Goal: Find specific page/section: Find specific page/section

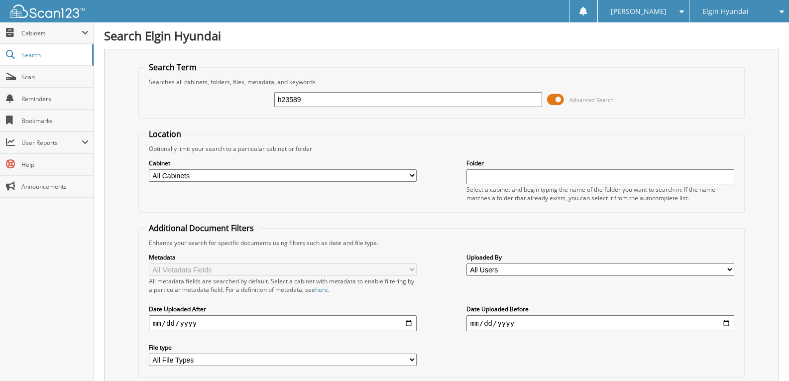
type input "h23589"
click at [289, 99] on input "h23589" at bounding box center [408, 99] width 268 height 15
type input "h22589"
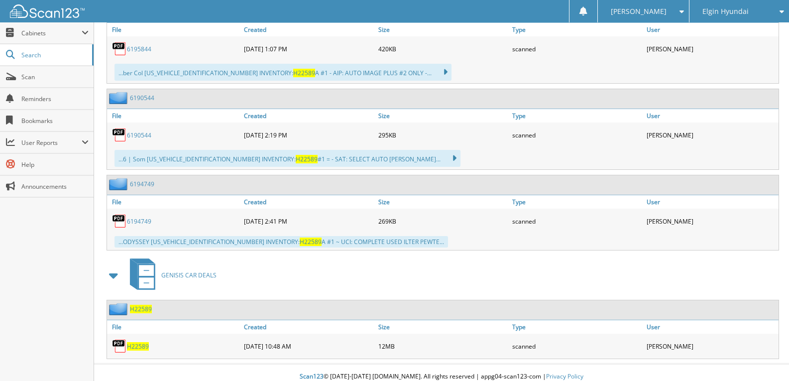
scroll to position [921, 0]
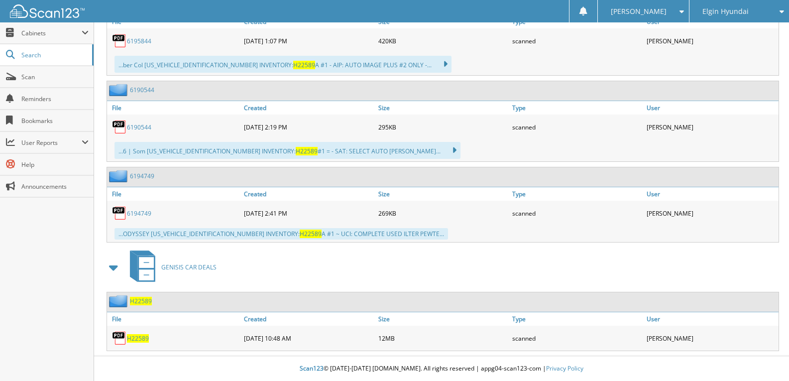
click at [139, 341] on span "H22589" at bounding box center [138, 338] width 22 height 8
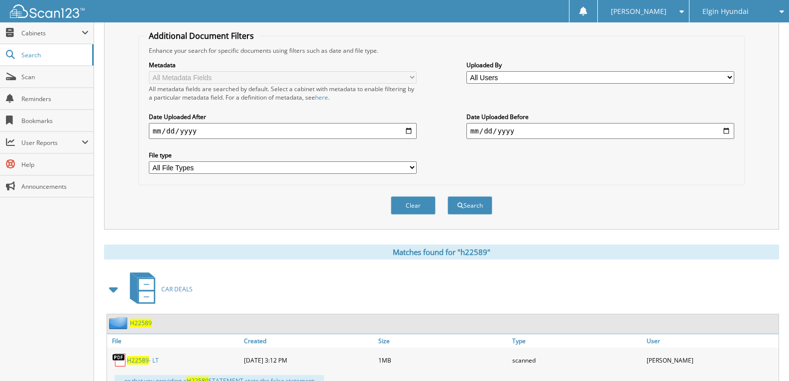
scroll to position [124, 0]
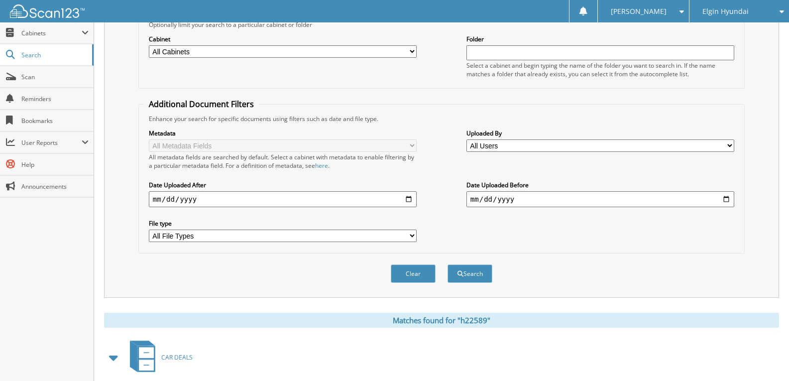
click at [752, 13] on div "Elgin Hyundai" at bounding box center [740, 11] width 90 height 22
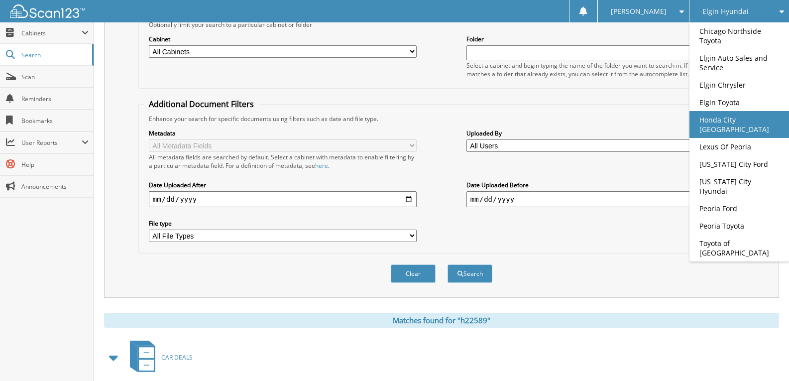
click at [748, 123] on link "Honda City [GEOGRAPHIC_DATA]" at bounding box center [740, 124] width 100 height 27
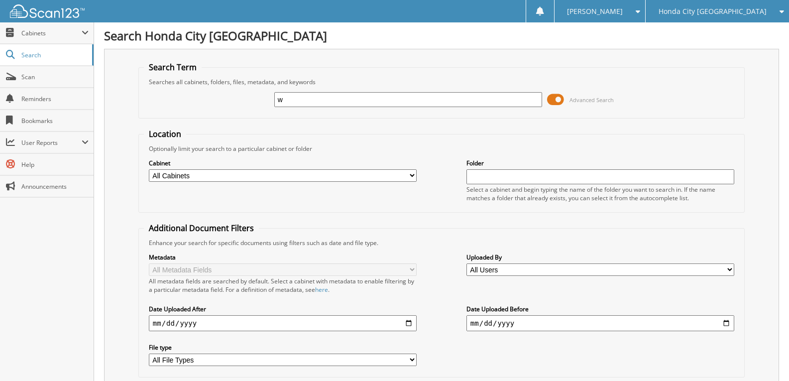
type input "w"
click at [742, 8] on span "Honda City [GEOGRAPHIC_DATA]" at bounding box center [713, 11] width 108 height 6
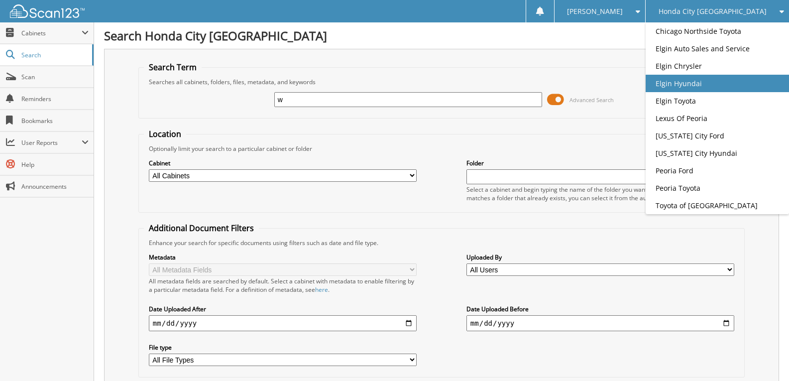
click at [724, 92] on link "Elgin Hyundai" at bounding box center [717, 83] width 143 height 17
